Goal: Information Seeking & Learning: Learn about a topic

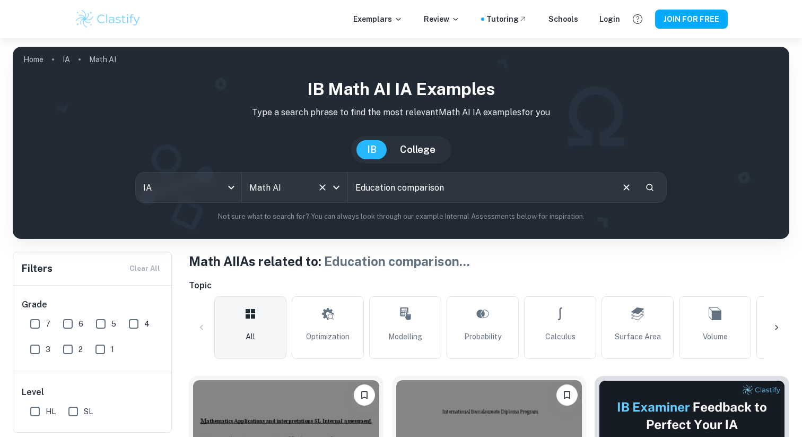
drag, startPoint x: 396, startPoint y: 188, endPoint x: 305, endPoint y: 188, distance: 90.7
click at [306, 188] on div "IA ia All Subjects Math AI All Subjects Education comparison ​" at bounding box center [401, 187] width 532 height 31
click at [442, 195] on input "Education comparison" at bounding box center [480, 187] width 264 height 30
type input "Education comparison with unemployment"
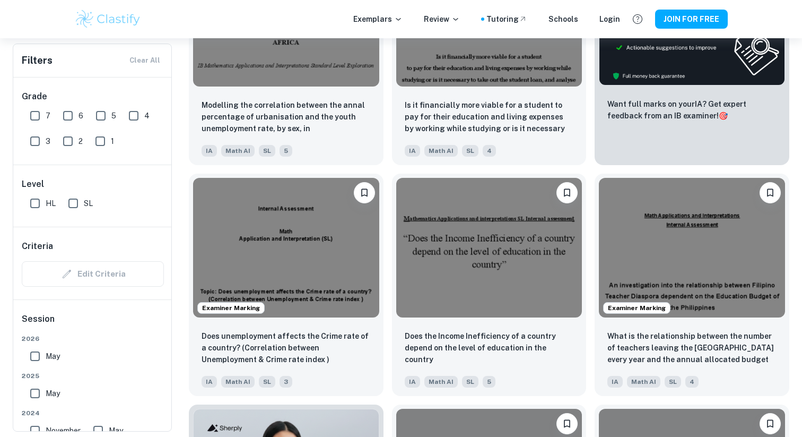
scroll to position [432, 0]
click at [459, 311] on img at bounding box center [489, 247] width 186 height 140
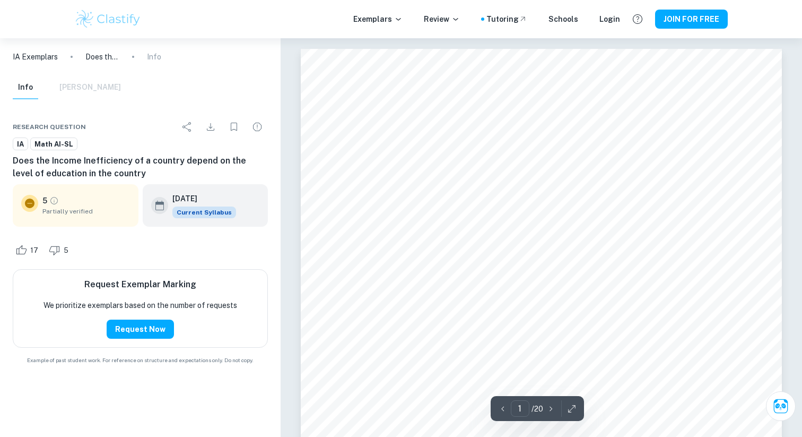
click at [30, 204] on icon at bounding box center [29, 203] width 13 height 13
click at [54, 203] on icon "Grade partially verified" at bounding box center [54, 201] width 10 height 10
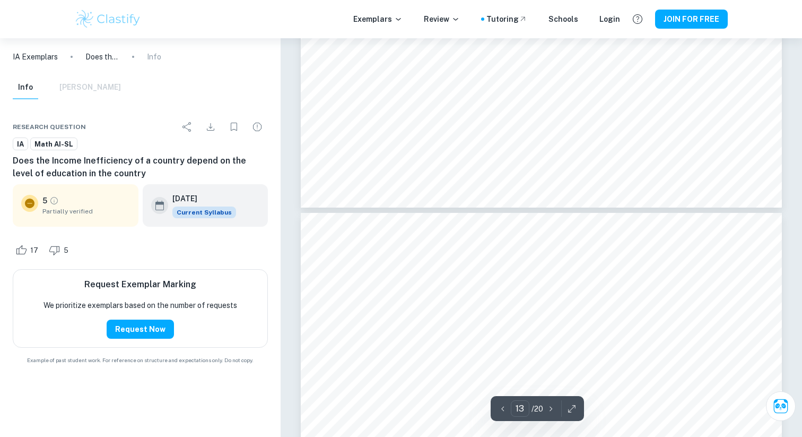
type input "12"
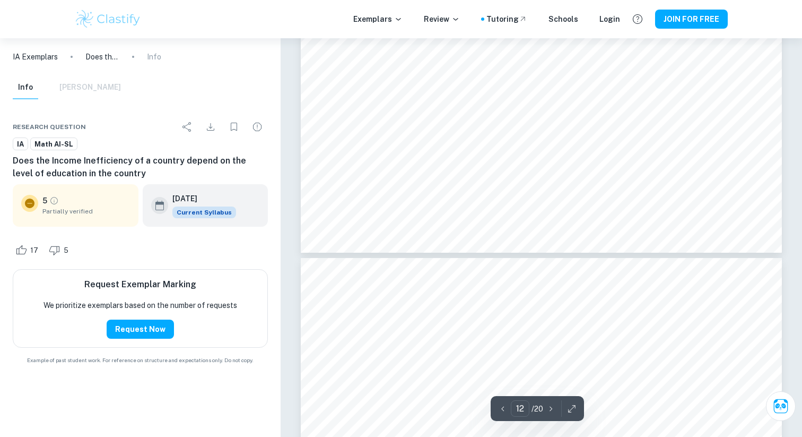
scroll to position [7561, 0]
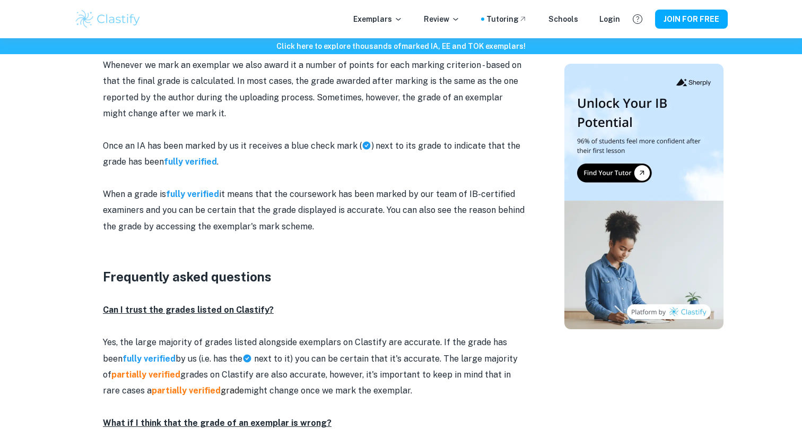
scroll to position [1148, 0]
